Goal: Information Seeking & Learning: Learn about a topic

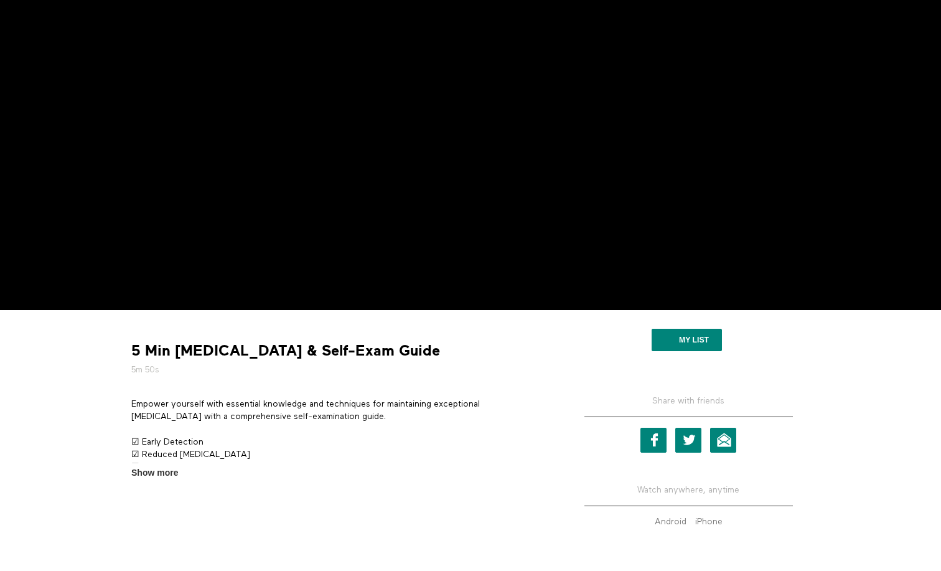
scroll to position [188, 0]
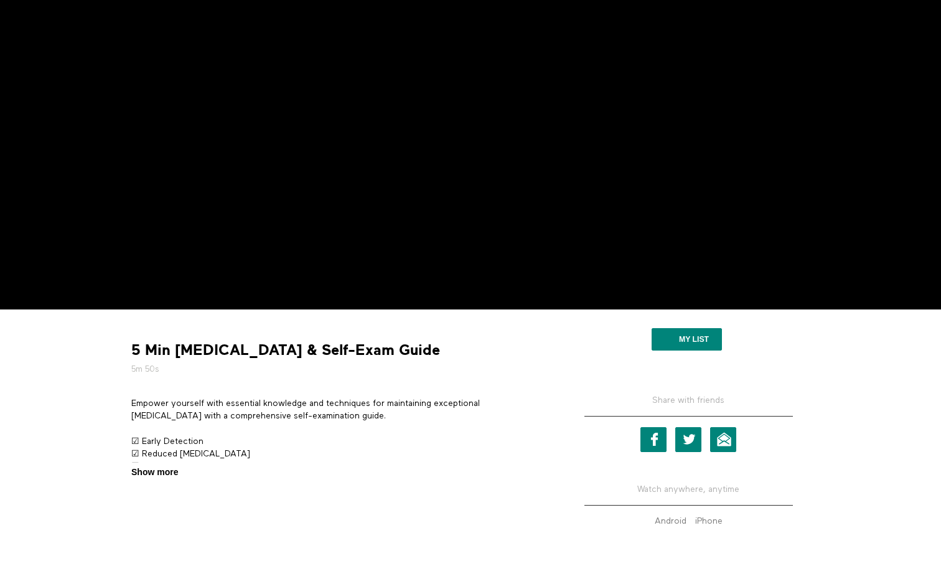
click at [173, 469] on span "Show more" at bounding box center [154, 472] width 47 height 13
click at [0, 0] on input "Show more Show less" at bounding box center [0, 0] width 0 height 0
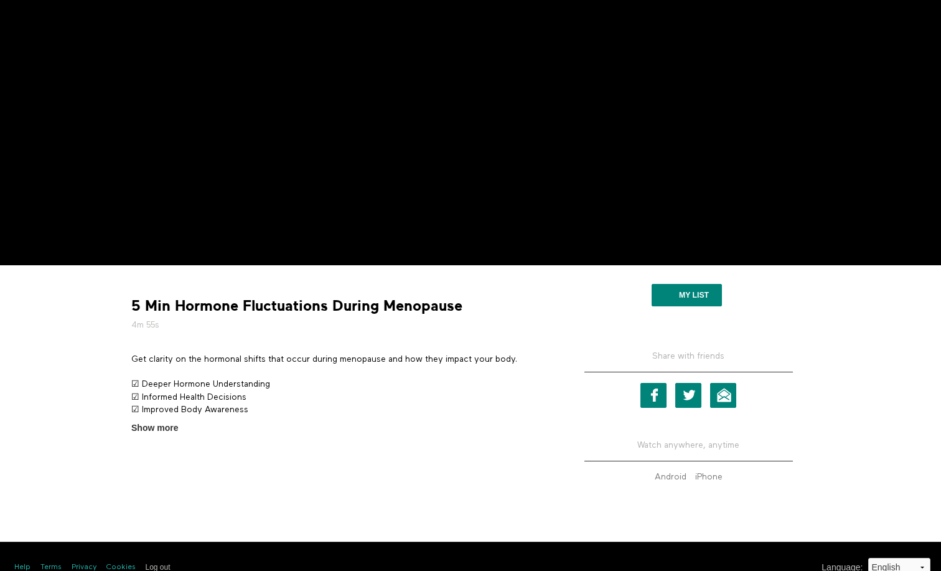
scroll to position [235, 0]
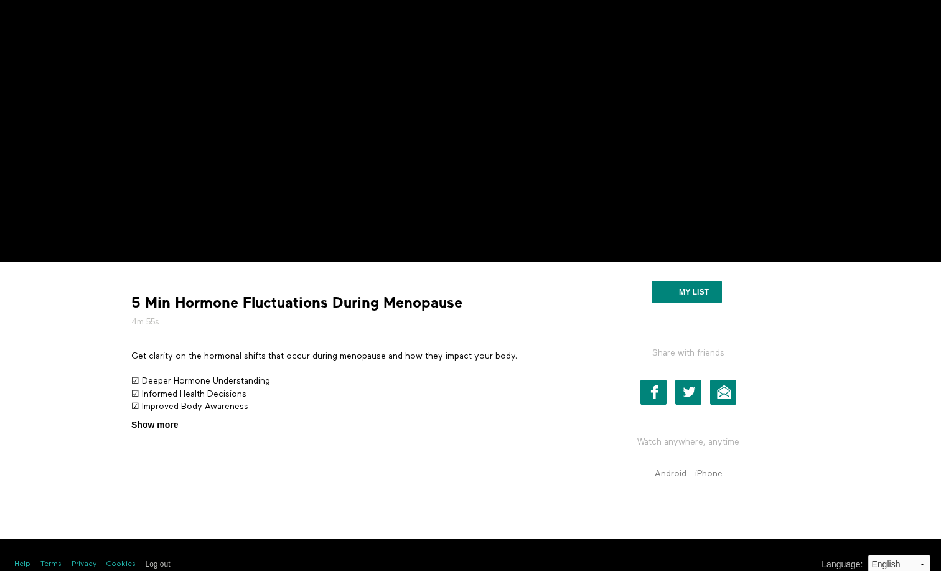
click at [166, 423] on span "Show more" at bounding box center [154, 424] width 47 height 13
click at [0, 0] on input "Show more Show less" at bounding box center [0, 0] width 0 height 0
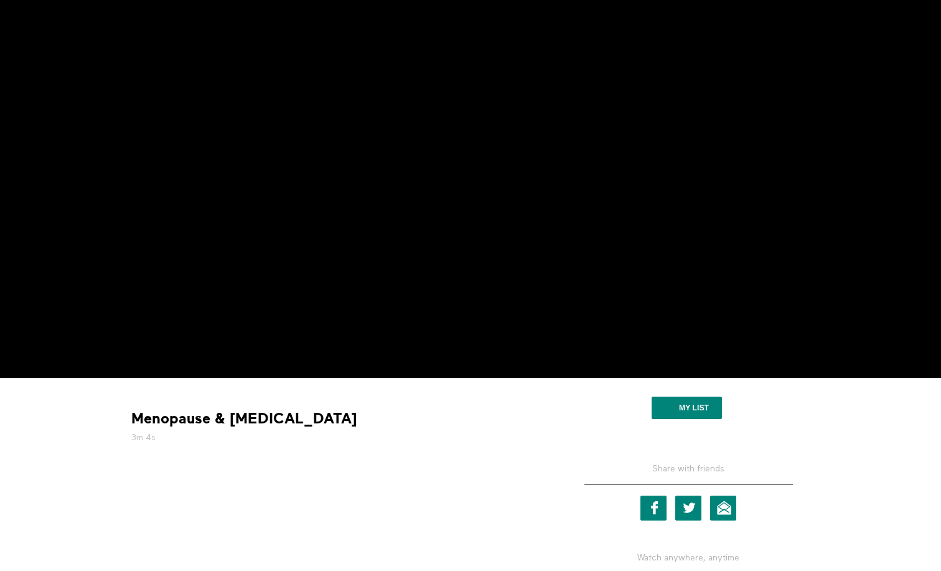
scroll to position [253, 0]
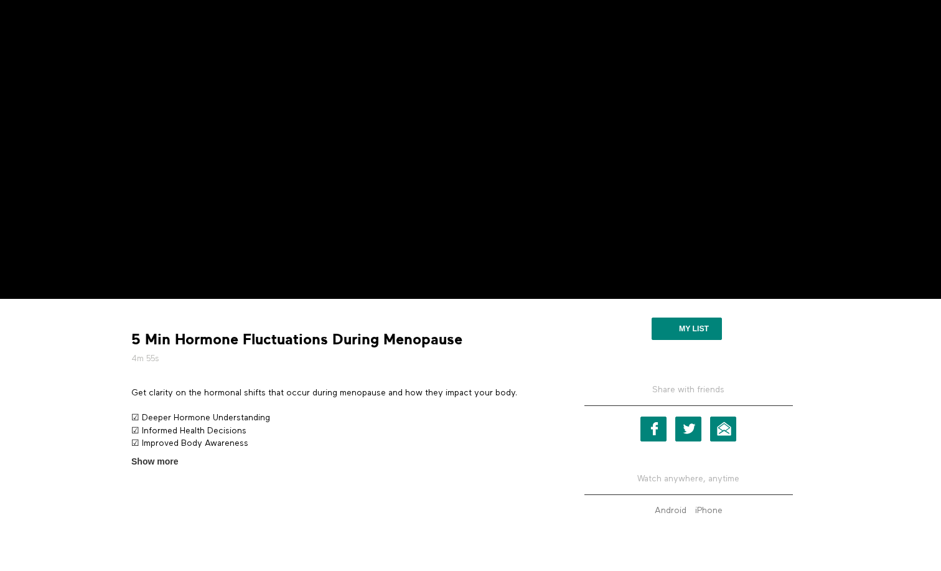
scroll to position [210, 0]
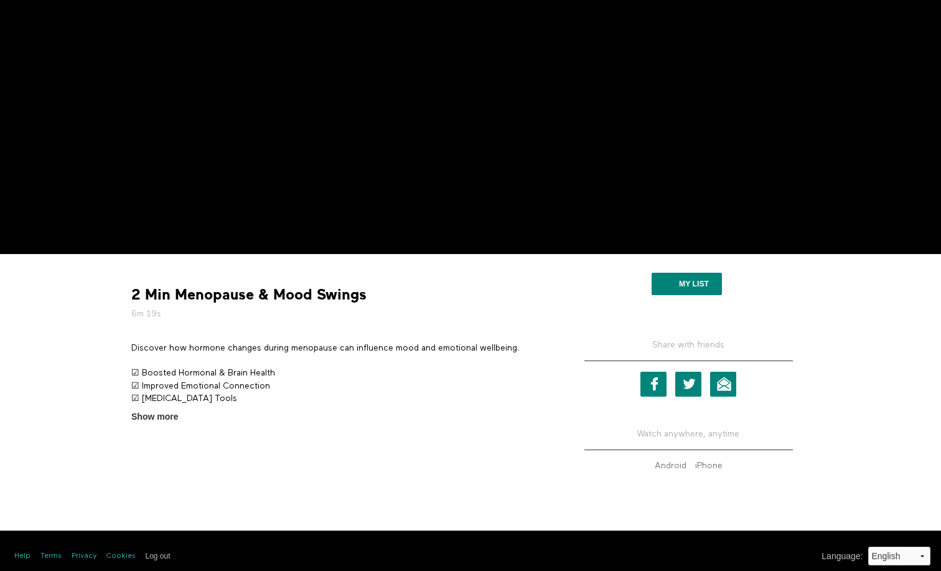
scroll to position [247, 0]
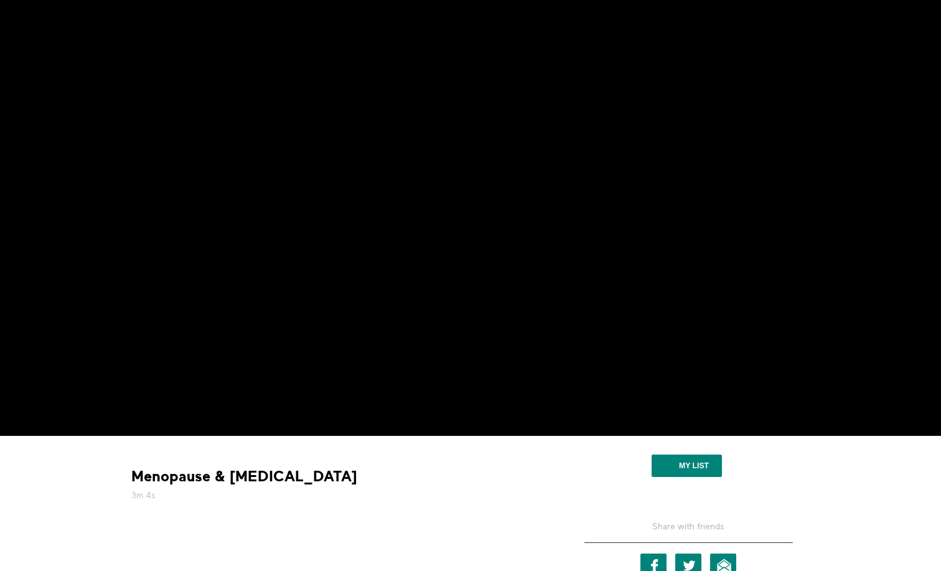
scroll to position [64, 0]
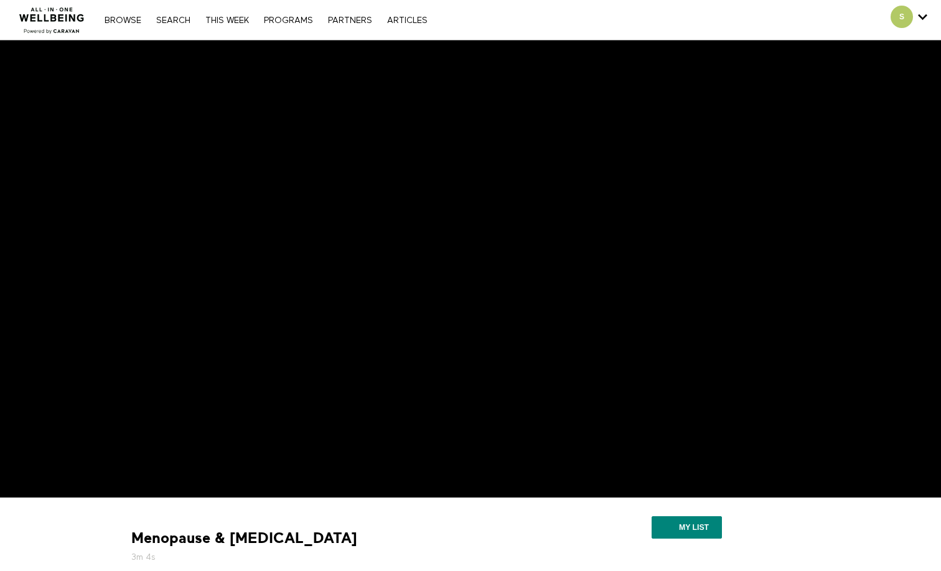
scroll to position [64, 0]
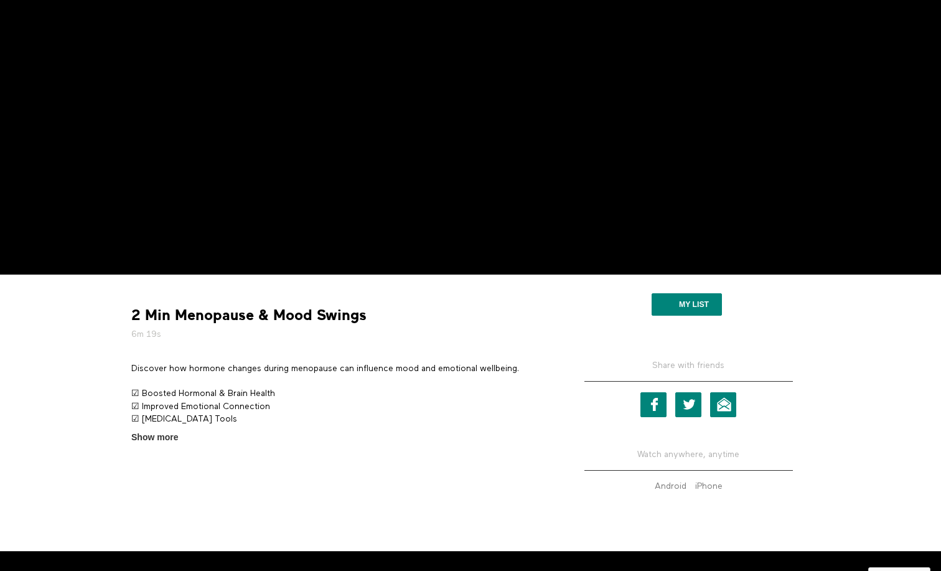
scroll to position [224, 0]
